Goal: Information Seeking & Learning: Learn about a topic

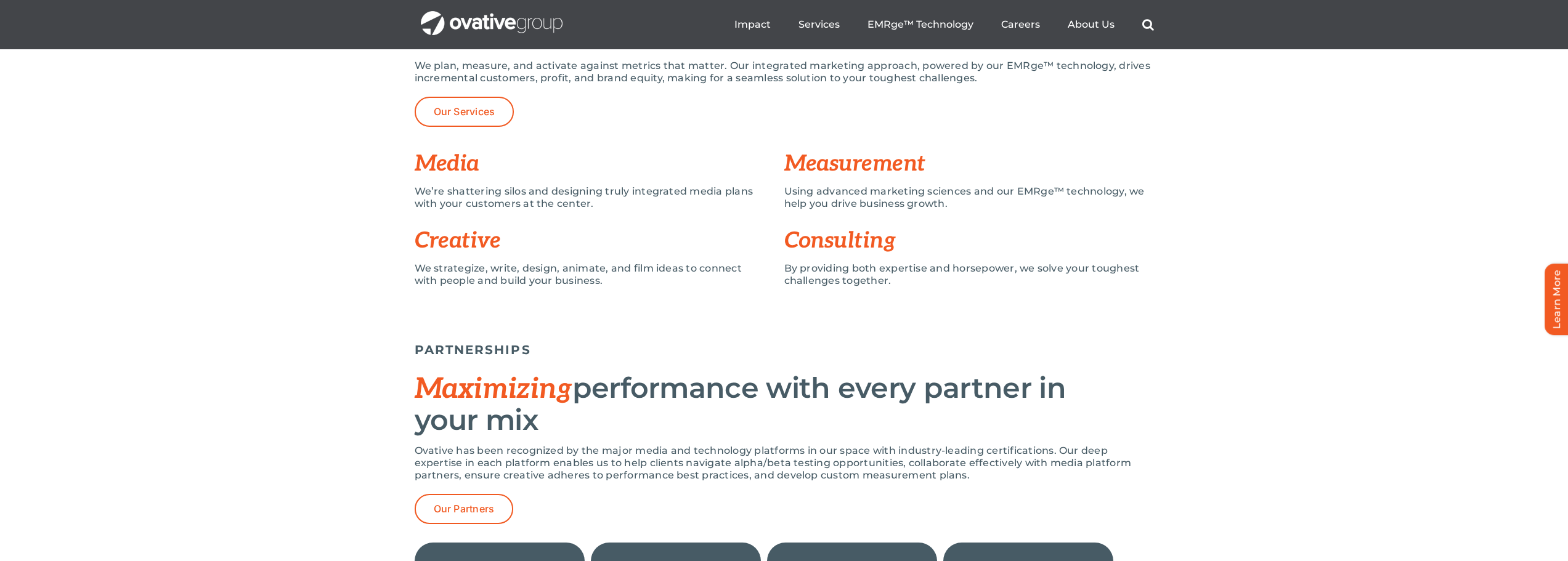
scroll to position [862, 0]
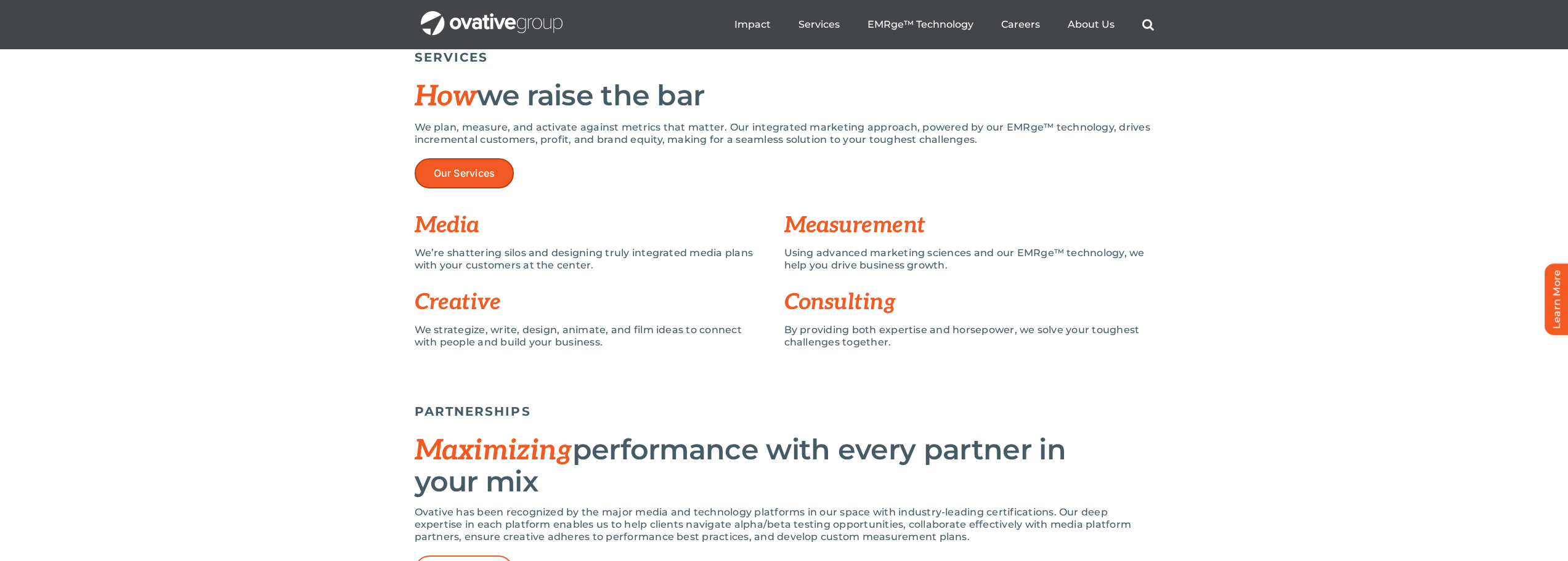
click at [484, 165] on link "Our Services" at bounding box center [464, 174] width 100 height 30
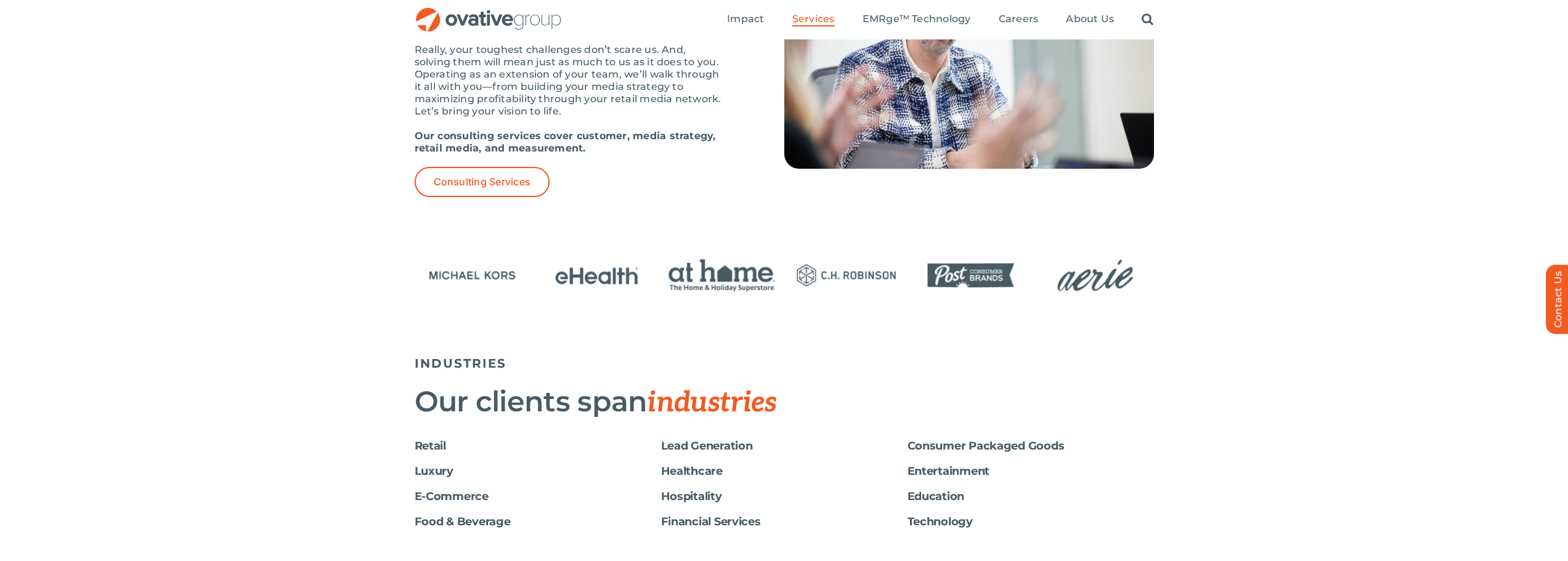
scroll to position [1787, 0]
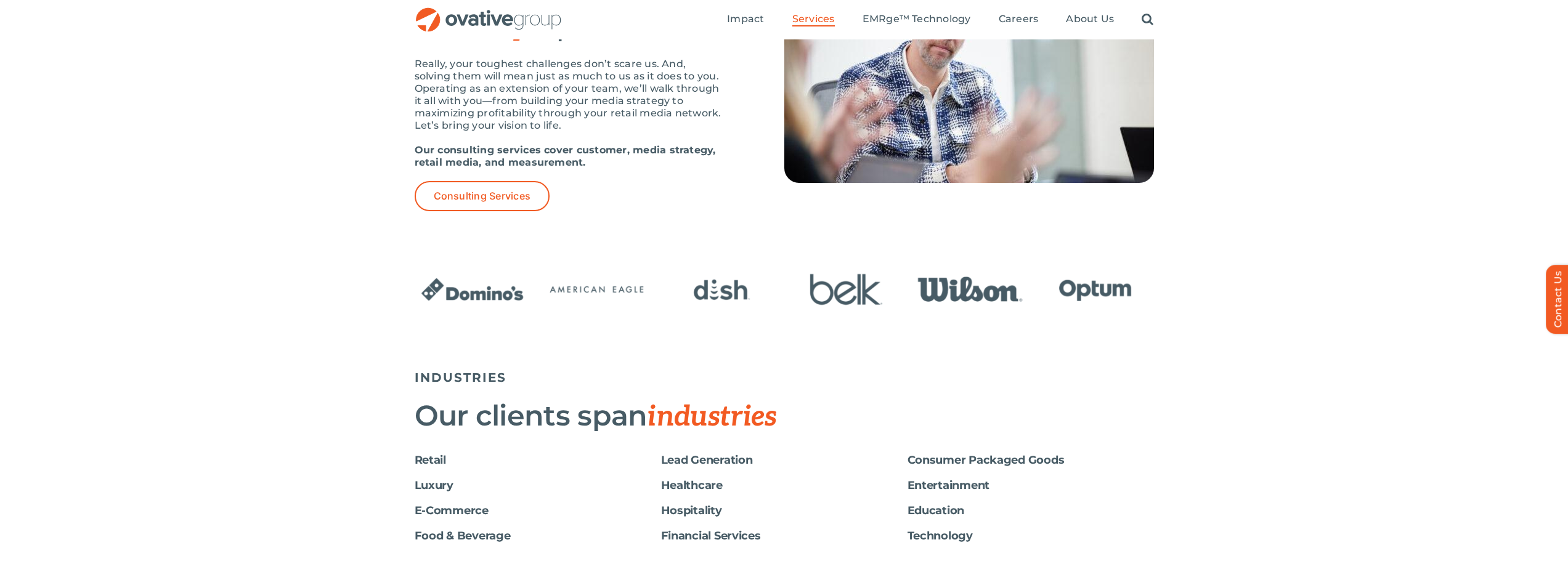
click at [429, 459] on h6 "Retail" at bounding box center [537, 460] width 246 height 13
click at [420, 460] on h6 "Retail" at bounding box center [537, 460] width 246 height 13
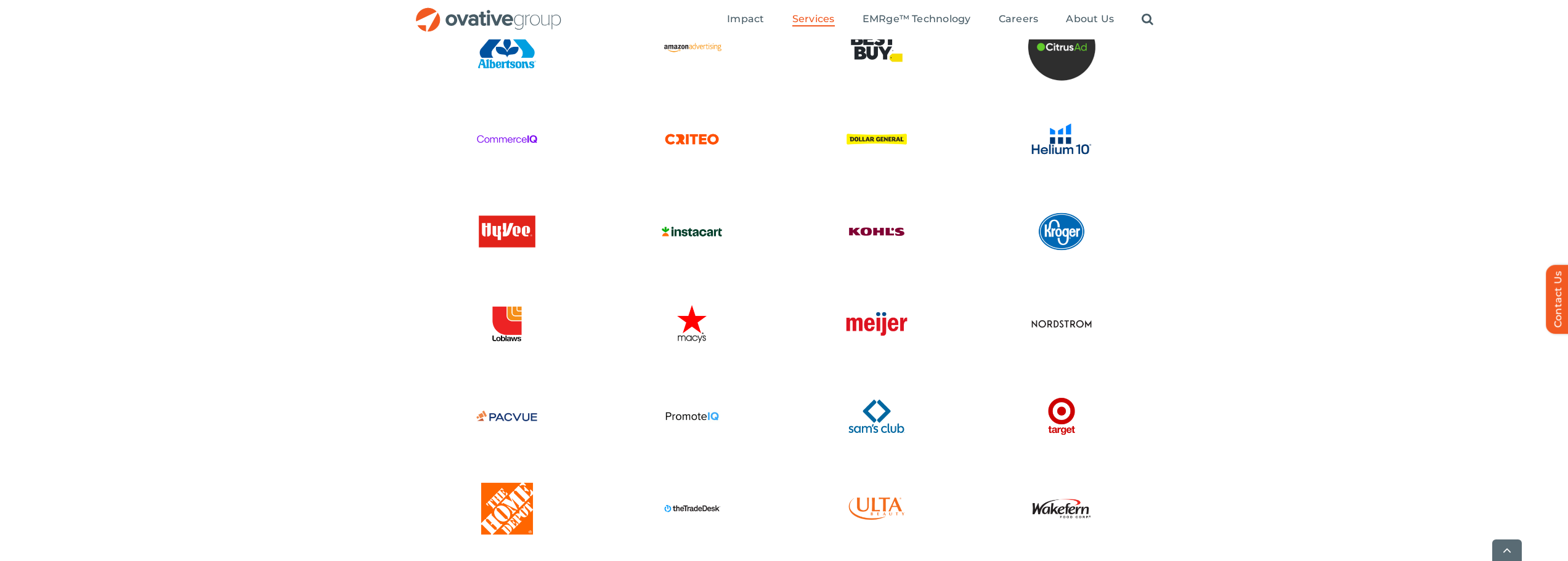
scroll to position [2957, 0]
